Goal: Task Accomplishment & Management: Complete application form

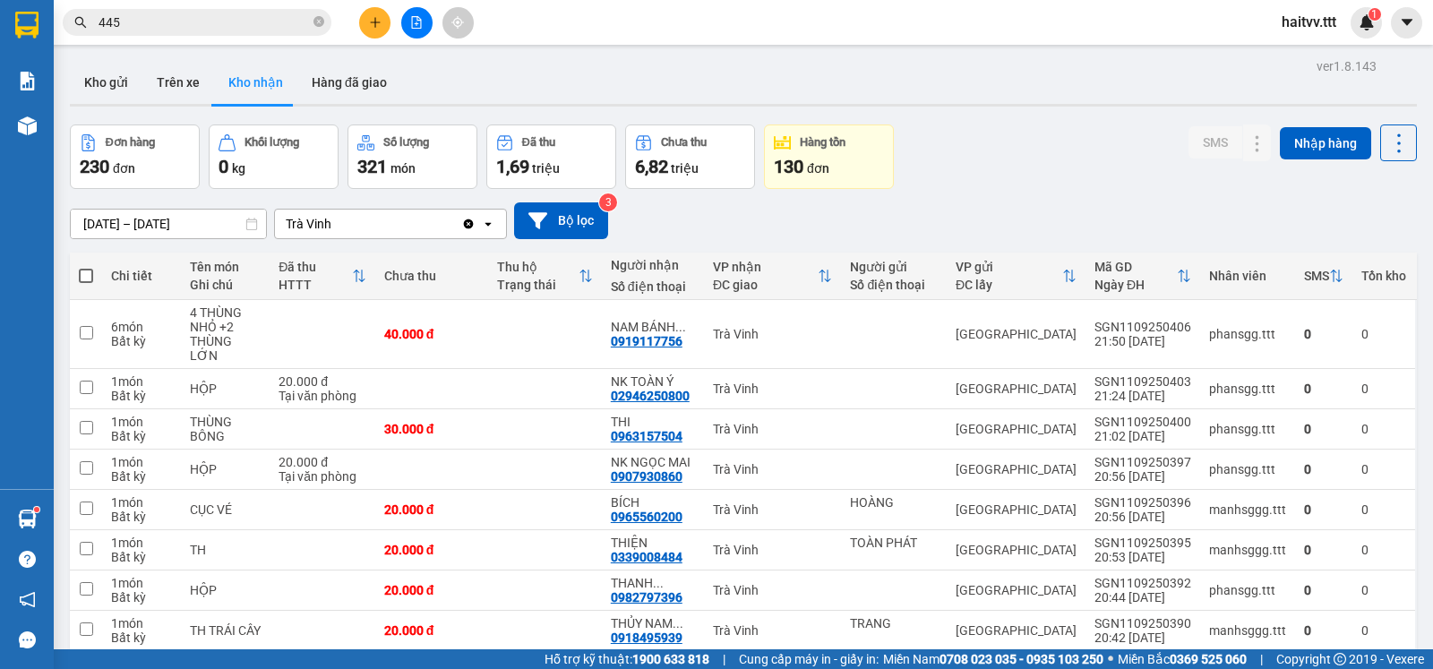
click at [367, 25] on button at bounding box center [374, 22] width 31 height 31
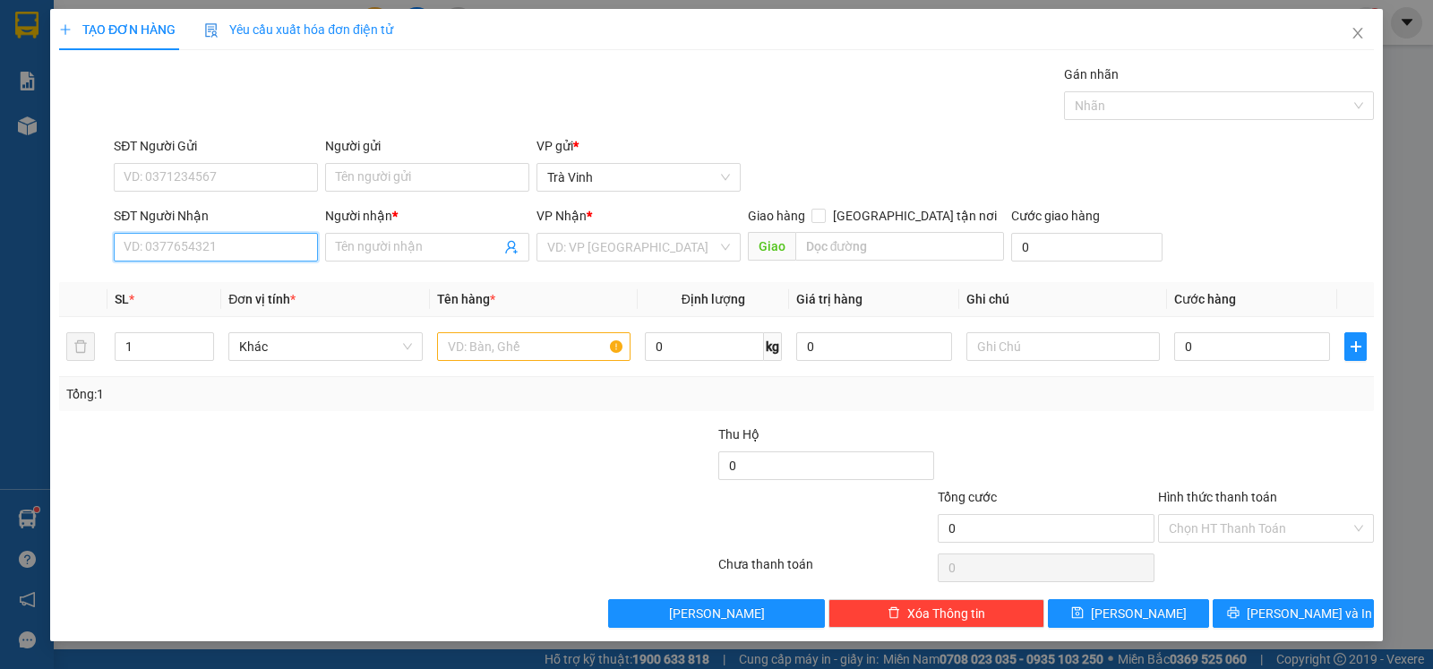
click at [210, 255] on input "SĐT Người Nhận" at bounding box center [216, 247] width 204 height 29
type input "0862278969"
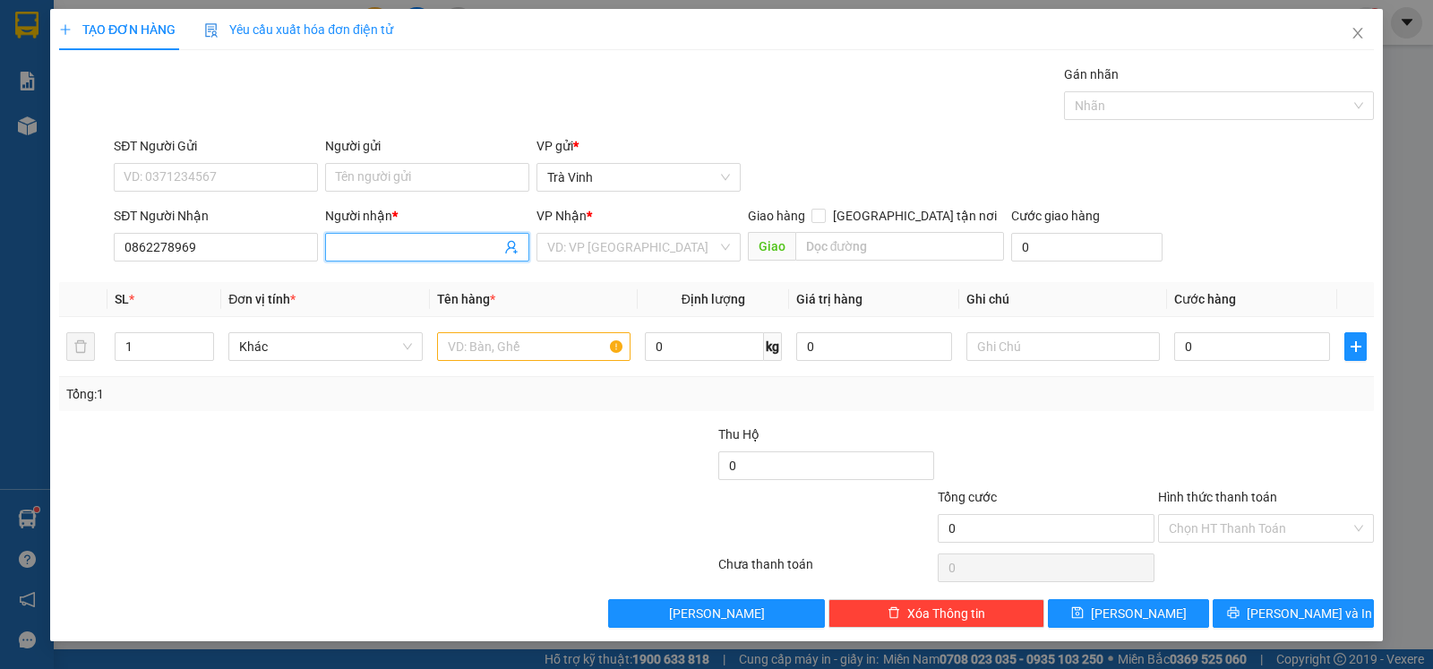
click at [409, 250] on input "Người nhận *" at bounding box center [418, 247] width 165 height 20
type input "sơn"
click at [616, 257] on input "search" at bounding box center [632, 247] width 170 height 27
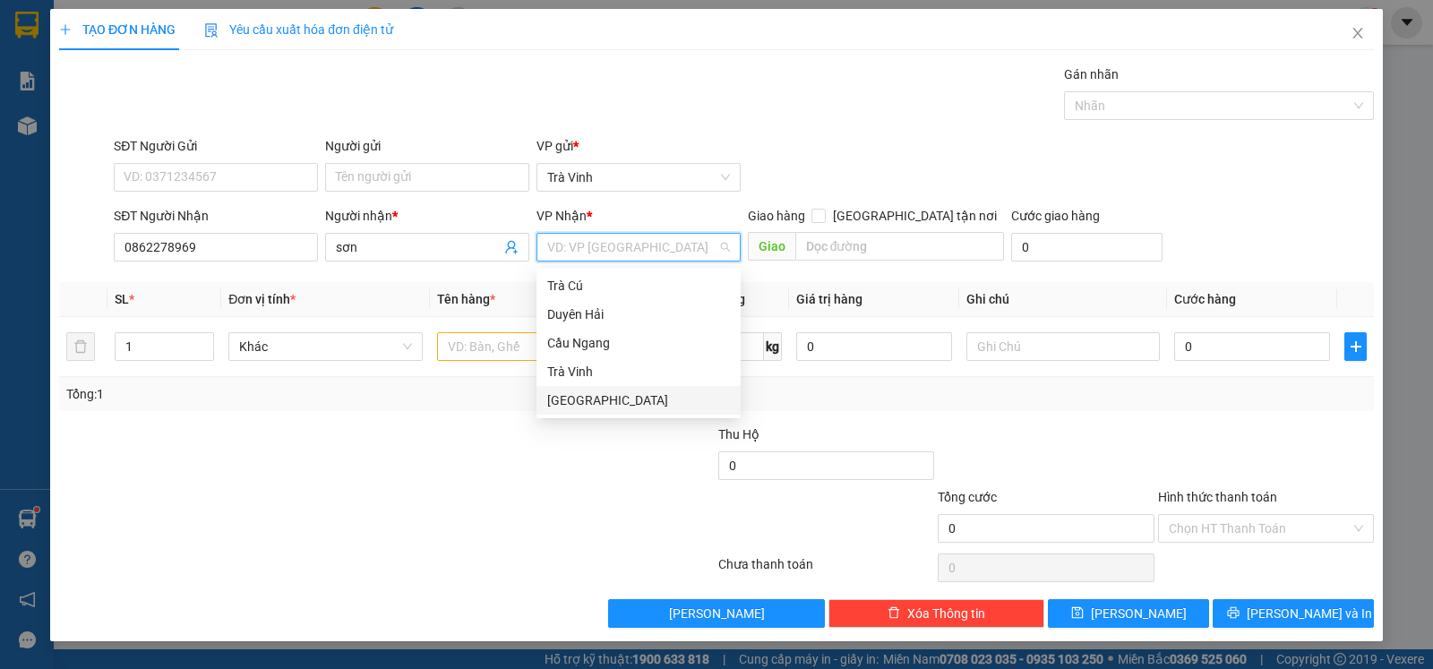
click at [580, 395] on div "[GEOGRAPHIC_DATA]" at bounding box center [638, 401] width 183 height 20
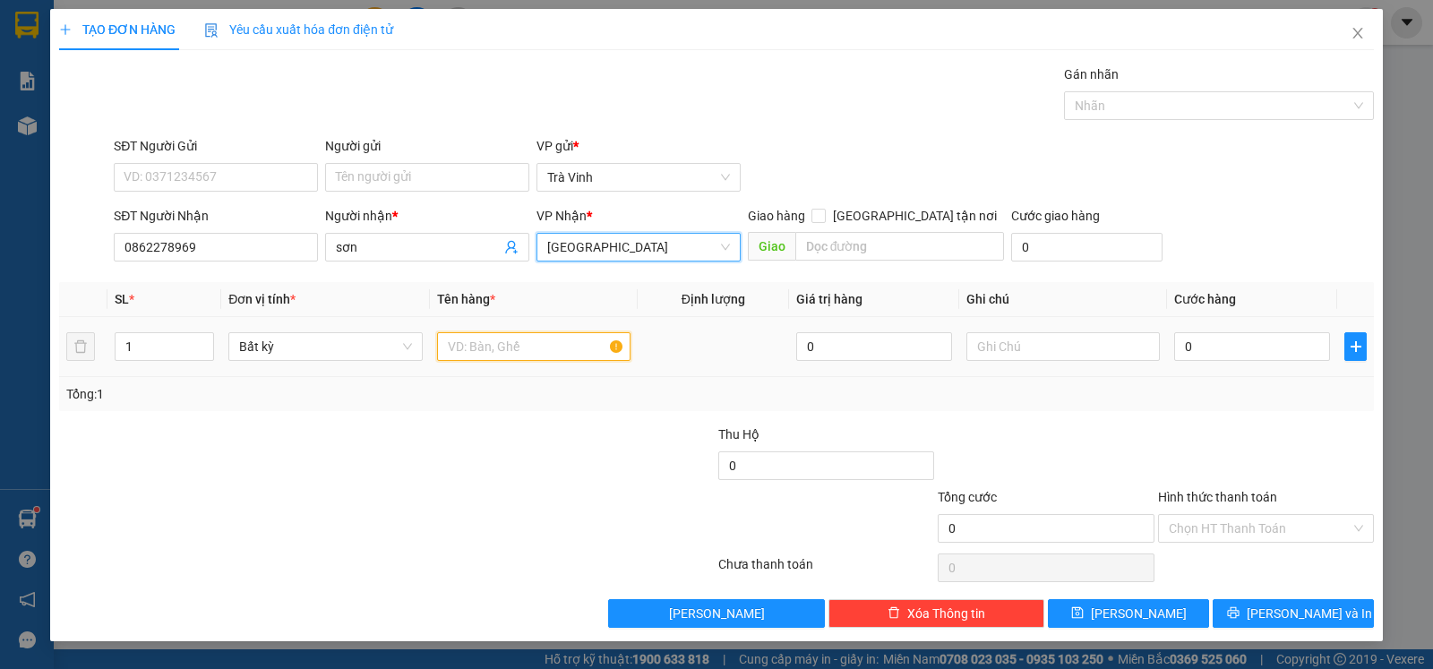
click at [512, 353] on input "text" at bounding box center [534, 346] width 194 height 29
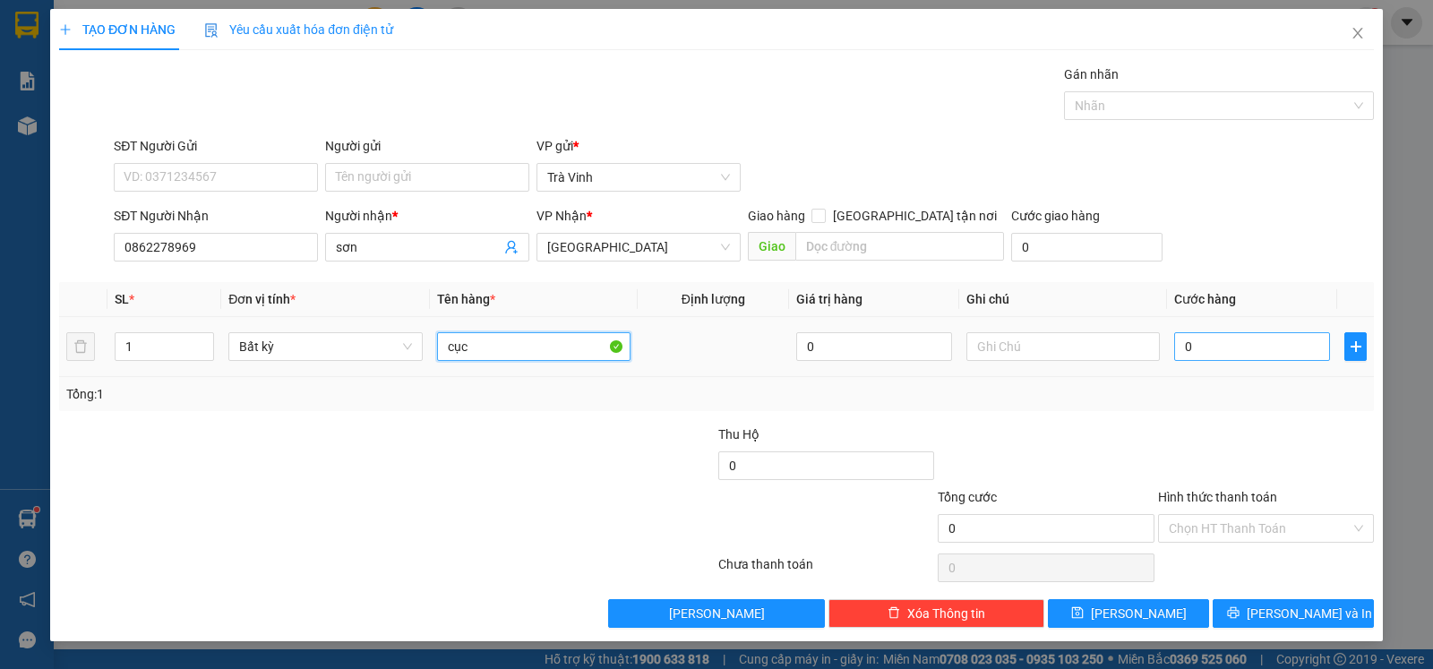
type input "cục"
click at [1244, 350] on input "0" at bounding box center [1253, 346] width 156 height 29
type input "2"
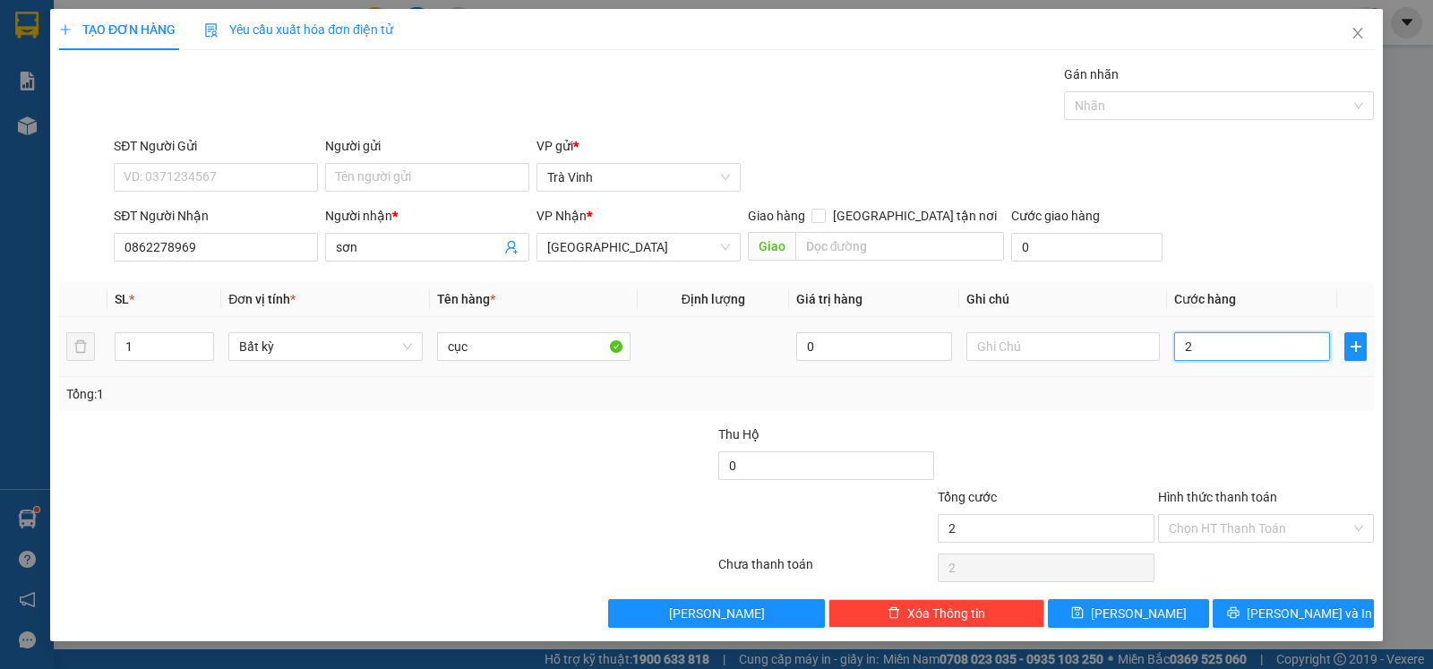
type input "20"
click at [1224, 537] on input "Hình thức thanh toán" at bounding box center [1260, 528] width 182 height 27
type input "20.000"
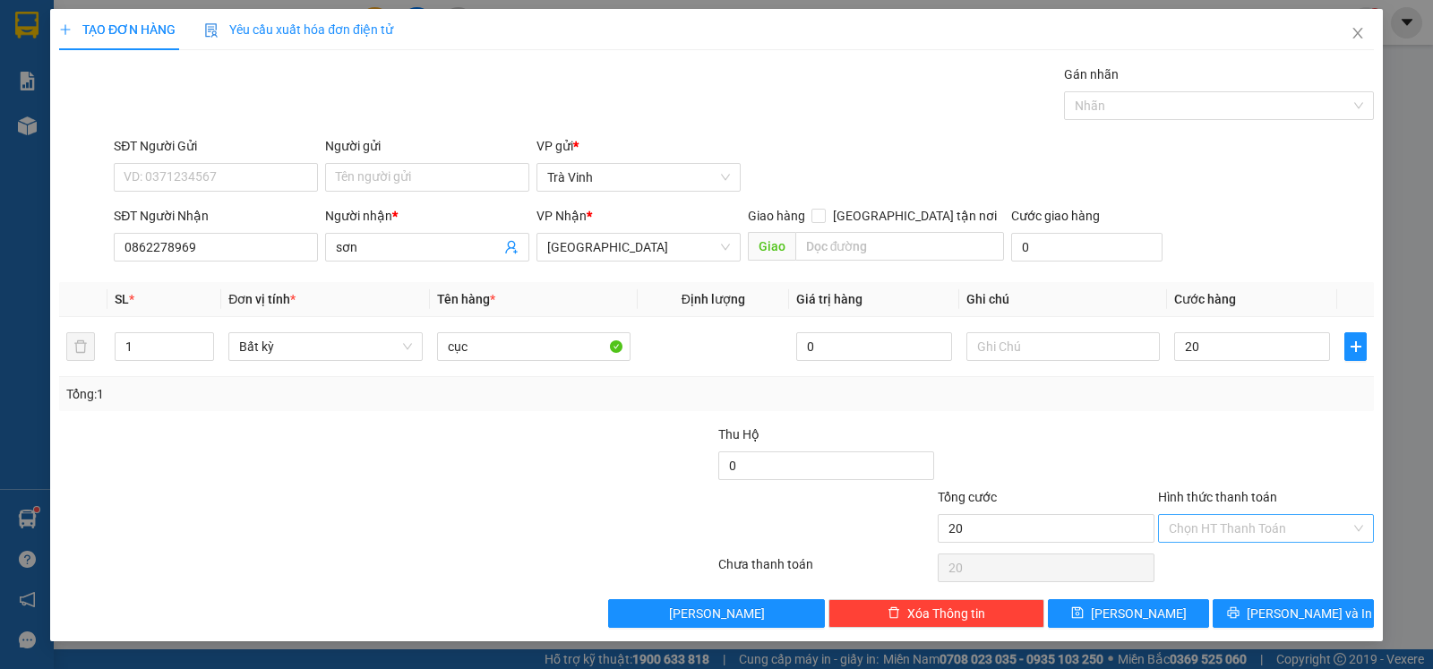
type input "20.000"
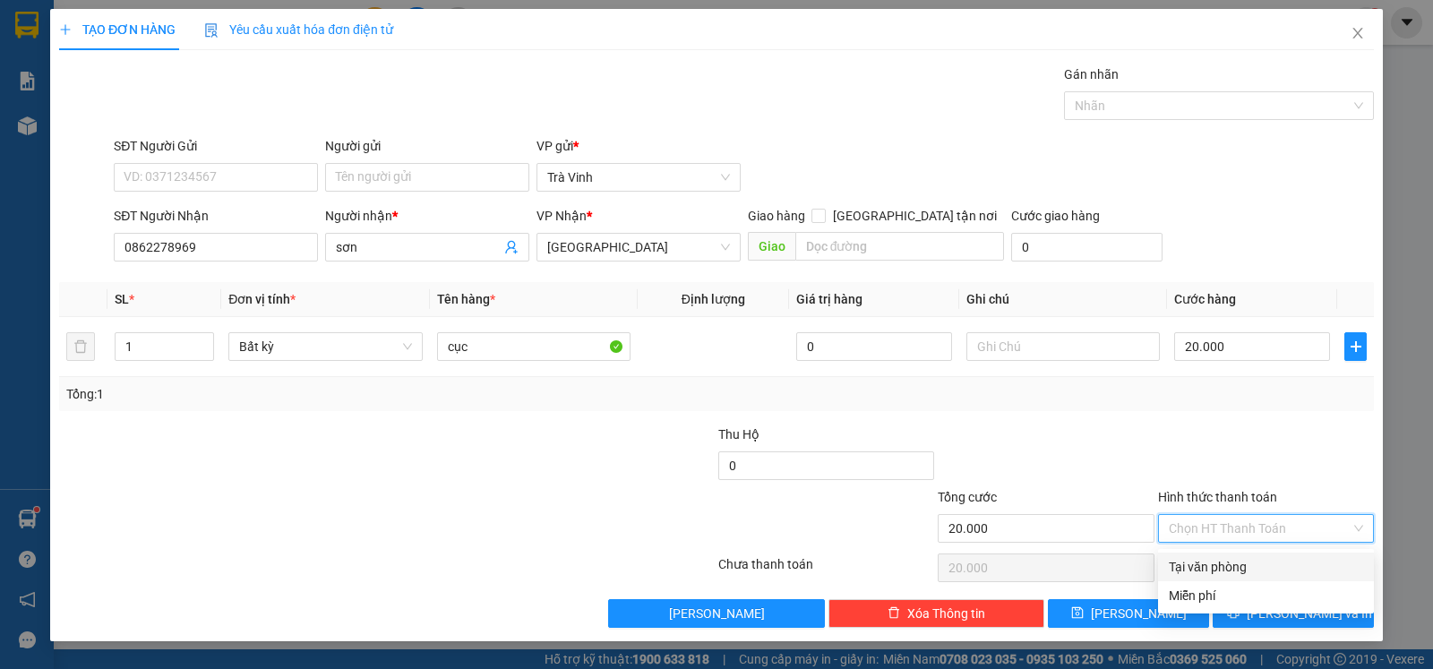
click at [1230, 568] on div "Tại văn phòng" at bounding box center [1266, 567] width 194 height 20
type input "0"
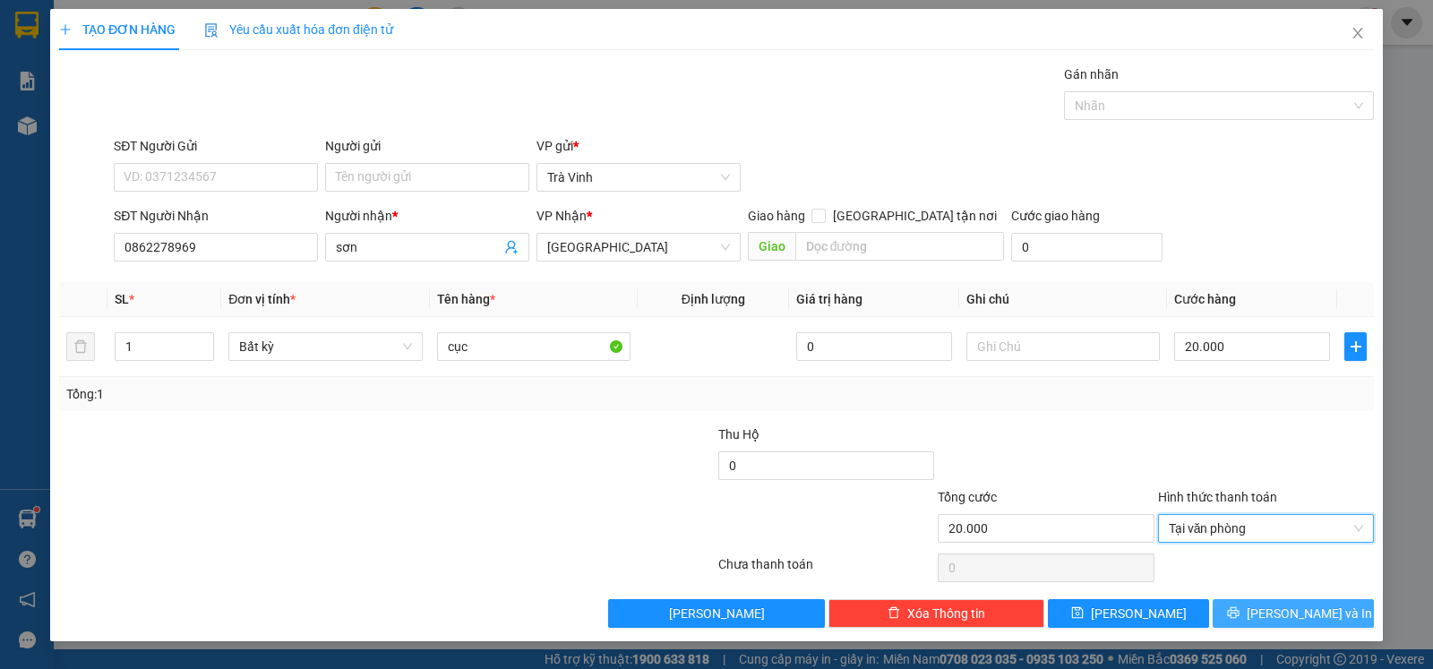
click at [1242, 609] on button "[PERSON_NAME] và In" at bounding box center [1293, 613] width 161 height 29
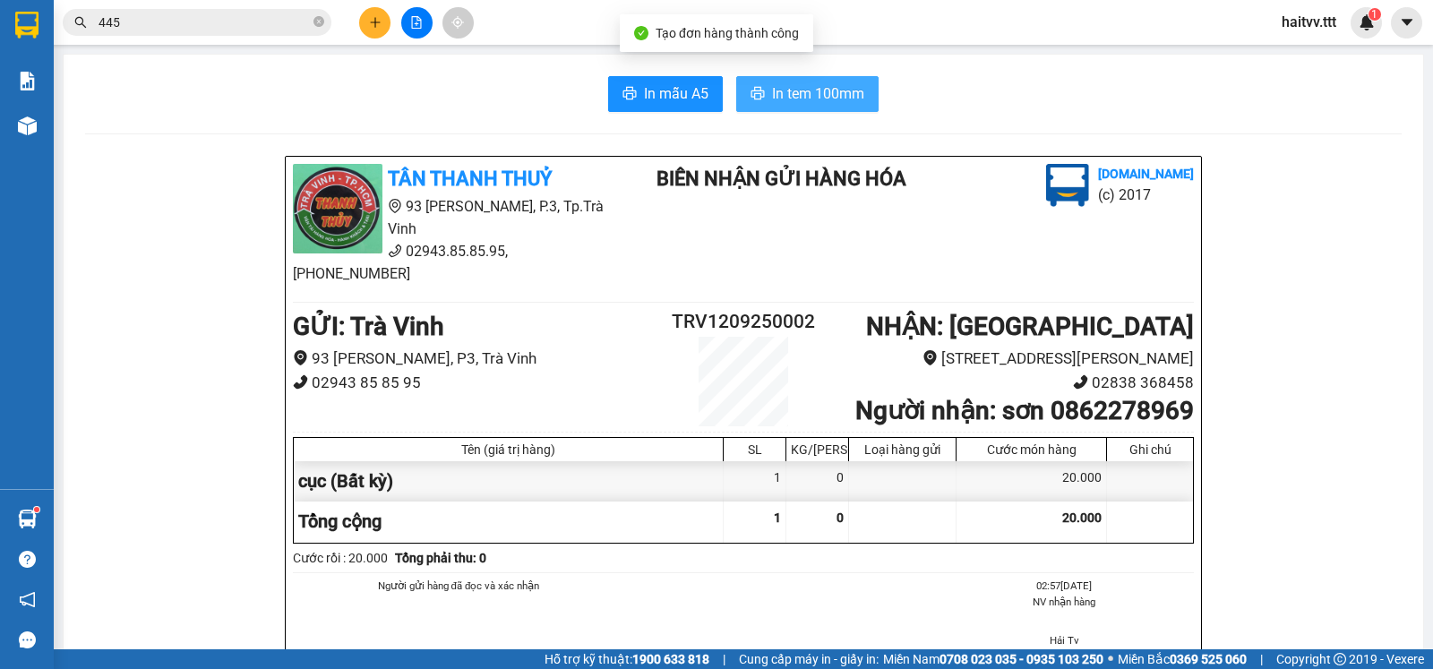
click at [832, 83] on span "In tem 100mm" at bounding box center [818, 93] width 92 height 22
